Goal: Navigation & Orientation: Find specific page/section

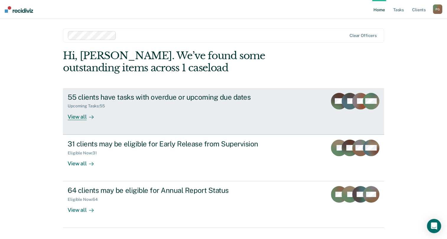
click at [77, 116] on div "View all" at bounding box center [84, 115] width 33 height 12
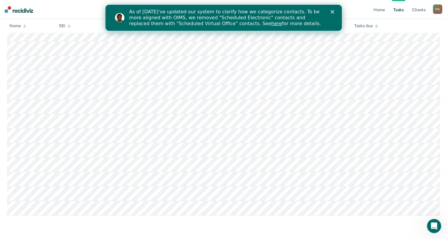
scroll to position [880, 0]
